Goal: Information Seeking & Learning: Learn about a topic

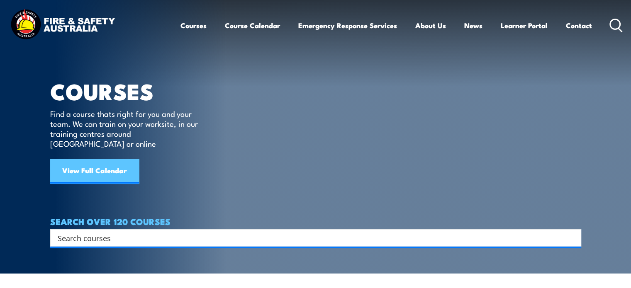
click at [83, 161] on link "View Full Calendar" at bounding box center [94, 171] width 89 height 25
click at [86, 232] on input "Search input" at bounding box center [310, 238] width 505 height 12
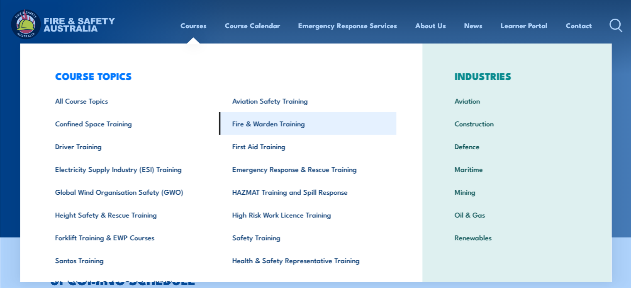
click at [270, 126] on link "Fire & Warden Training" at bounding box center [307, 123] width 177 height 23
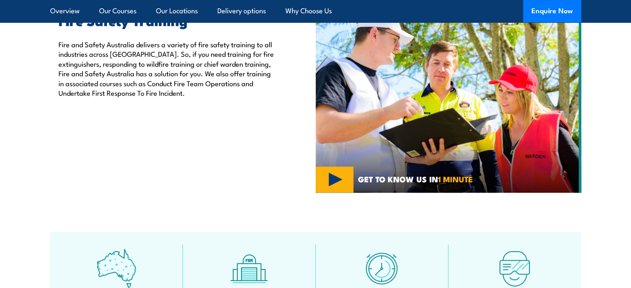
scroll to position [166, 0]
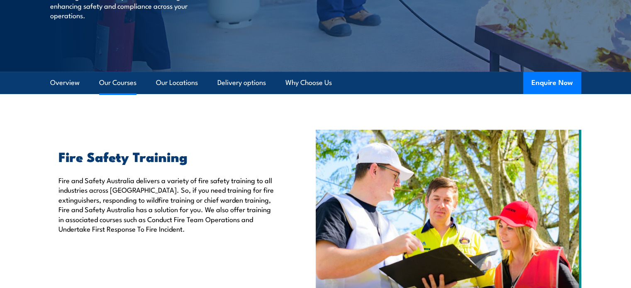
click at [113, 89] on link "Our Courses" at bounding box center [117, 83] width 37 height 22
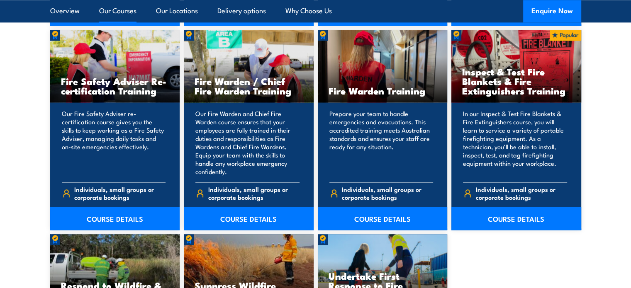
scroll to position [1085, 0]
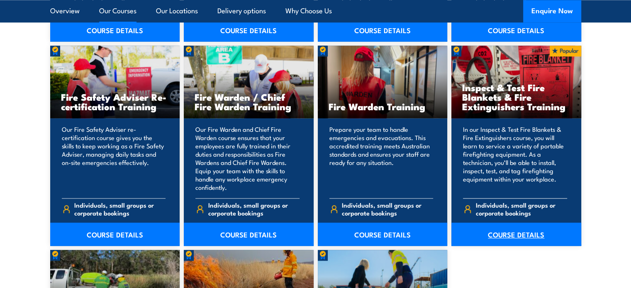
click at [515, 236] on link "COURSE DETAILS" at bounding box center [516, 234] width 130 height 23
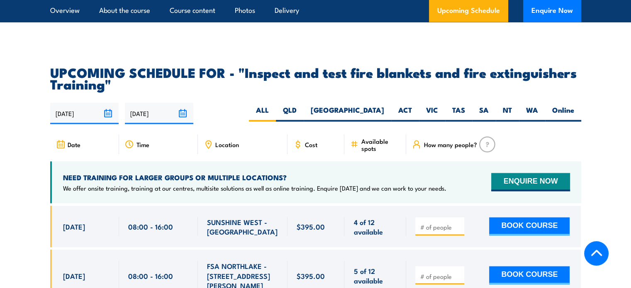
scroll to position [1494, 0]
